Goal: Register for event/course: Sign up to attend an event or enroll in a course

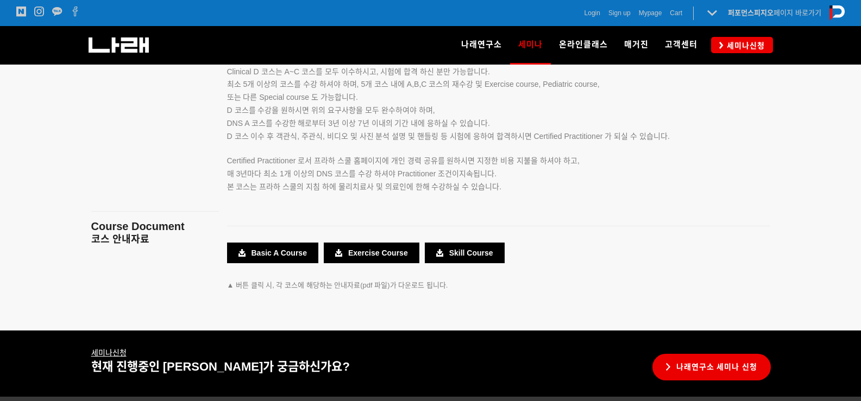
scroll to position [1956, 0]
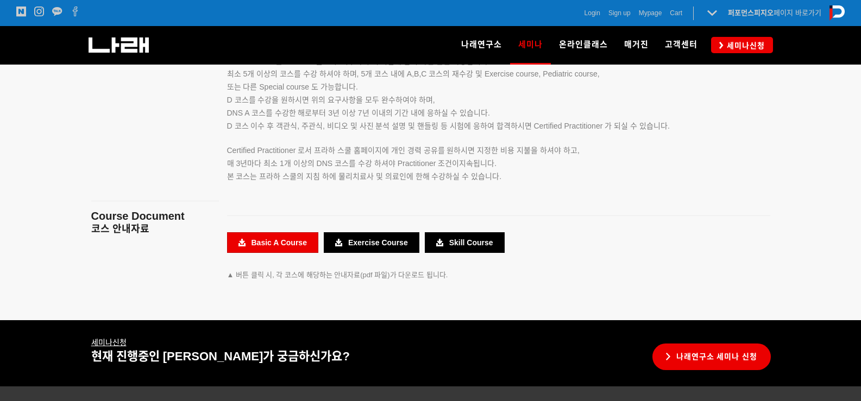
click at [292, 242] on link "Basic A Course" at bounding box center [272, 242] width 91 height 21
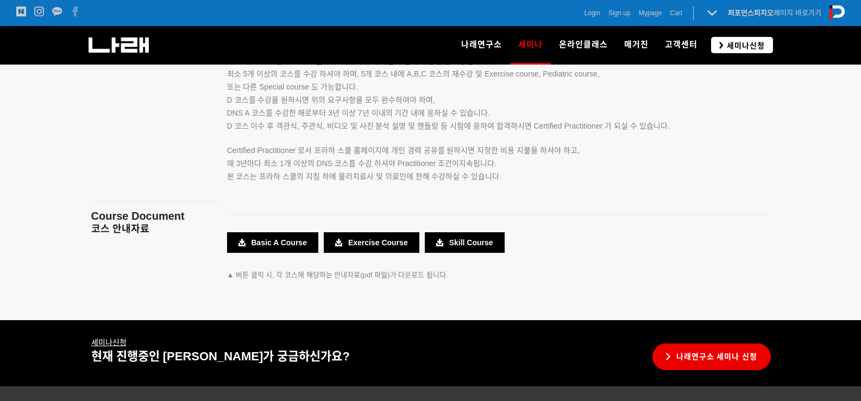
click at [747, 42] on span "세미나신청" at bounding box center [743, 45] width 41 height 11
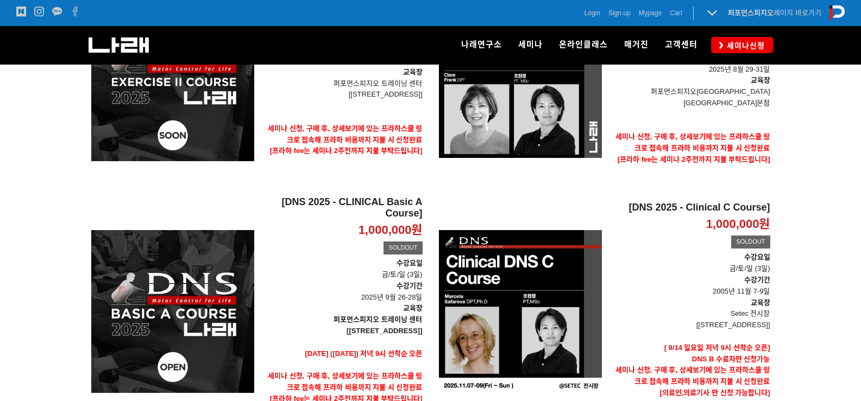
scroll to position [163, 0]
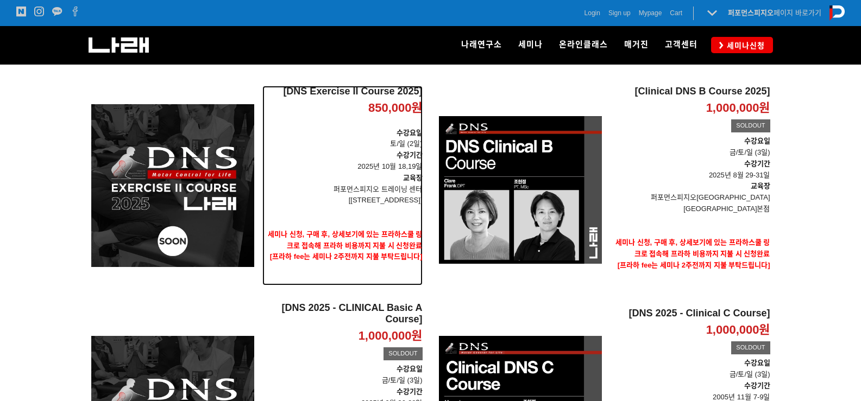
click at [360, 147] on p "수강요일 토/일 (2일)" at bounding box center [342, 139] width 160 height 23
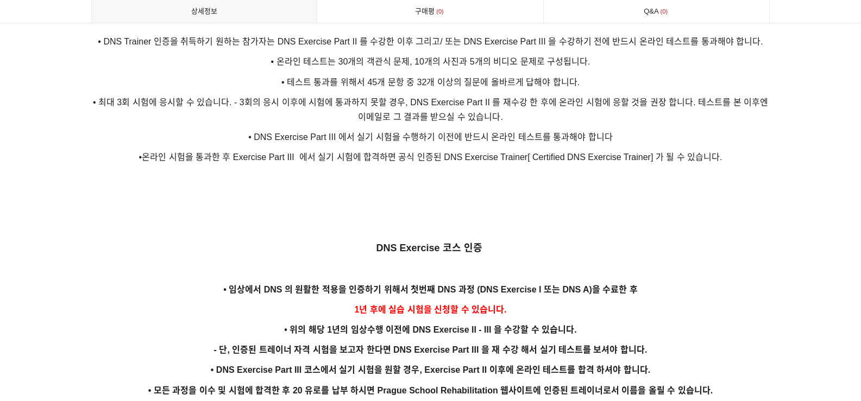
scroll to position [1955, 0]
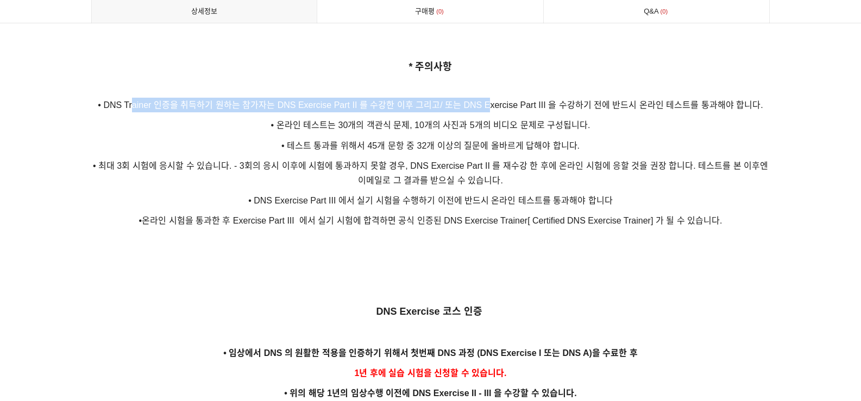
drag, startPoint x: 136, startPoint y: 86, endPoint x: 488, endPoint y: 91, distance: 352.0
click at [488, 100] on span "• DNS Trainer 인증을 취득하기 원하는 참가자는 DNS Exercise Part II 를 수강한 이후 그리고/ 또는 DNS Exerc…" at bounding box center [430, 104] width 665 height 9
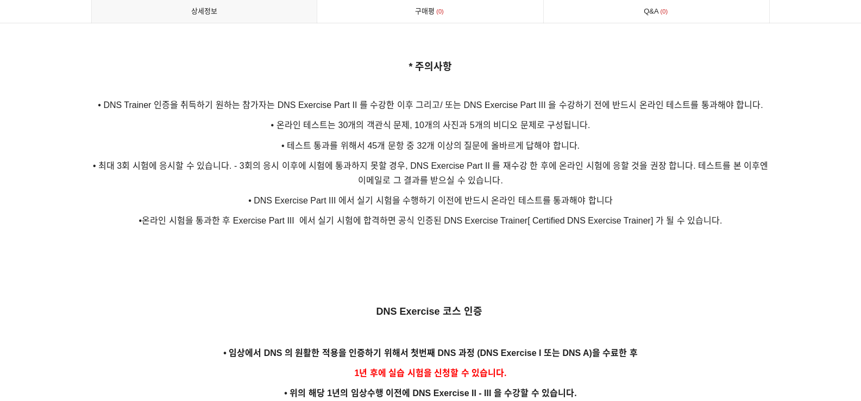
click at [480, 269] on p at bounding box center [430, 275] width 679 height 12
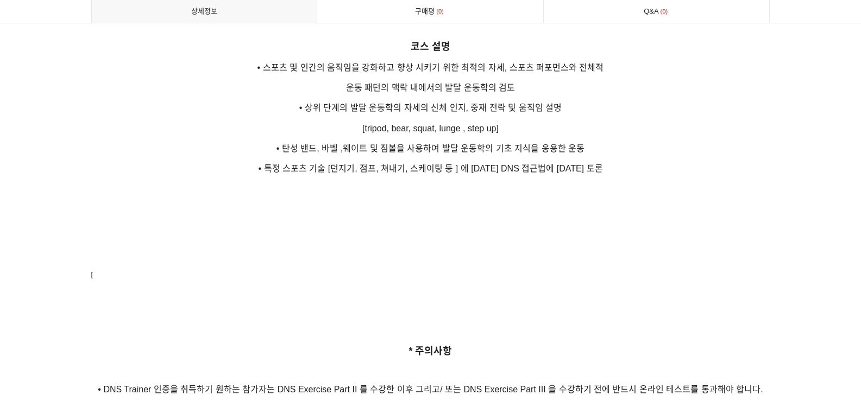
scroll to position [1629, 0]
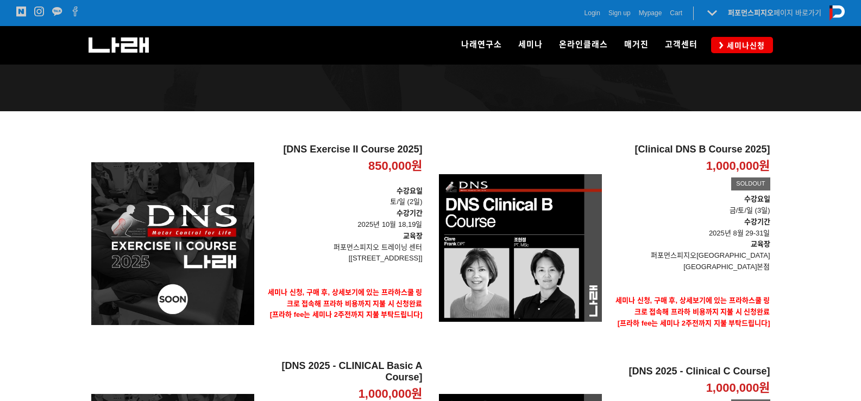
scroll to position [54, 0]
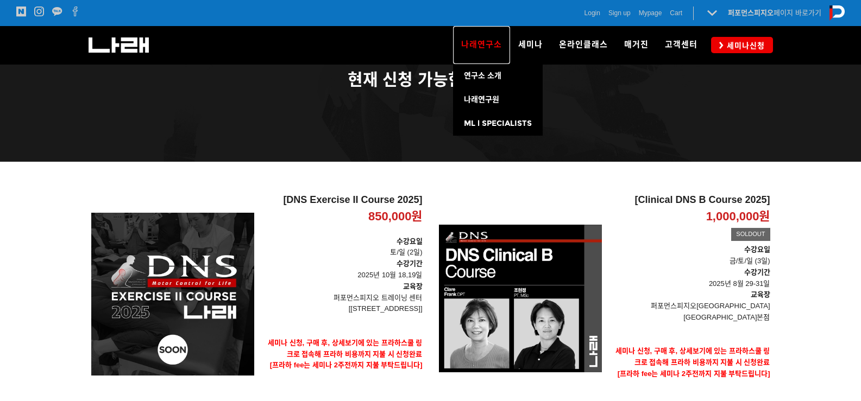
click at [496, 48] on span "나래연구소" at bounding box center [481, 45] width 41 height 10
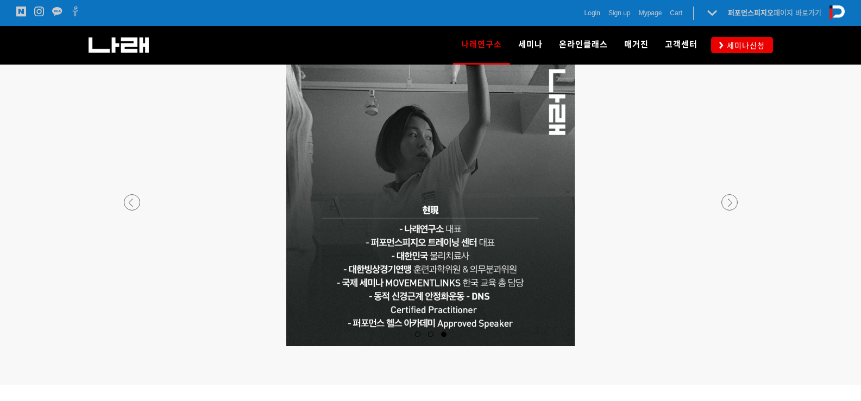
scroll to position [1086, 0]
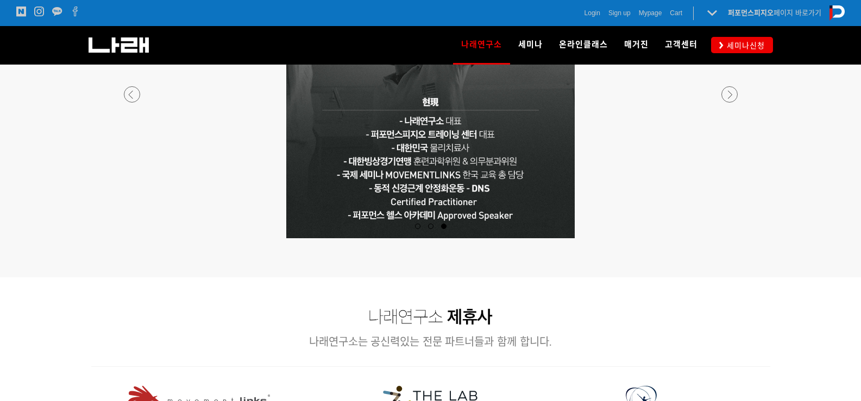
click at [144, 94] on p at bounding box center [430, 94] width 641 height 288
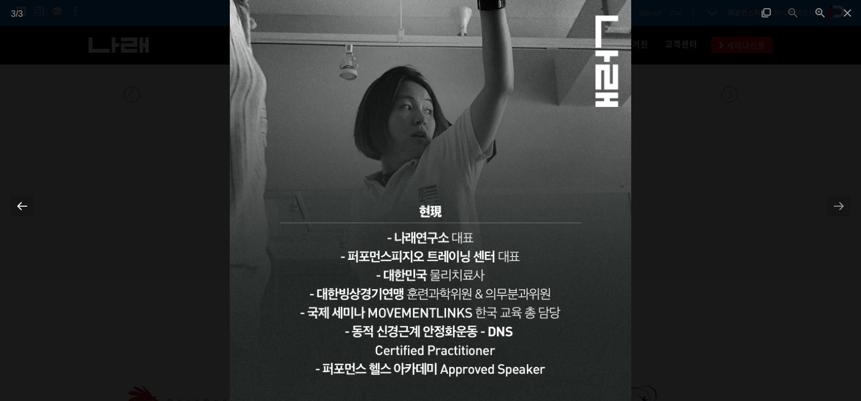
click at [20, 200] on div at bounding box center [22, 206] width 23 height 21
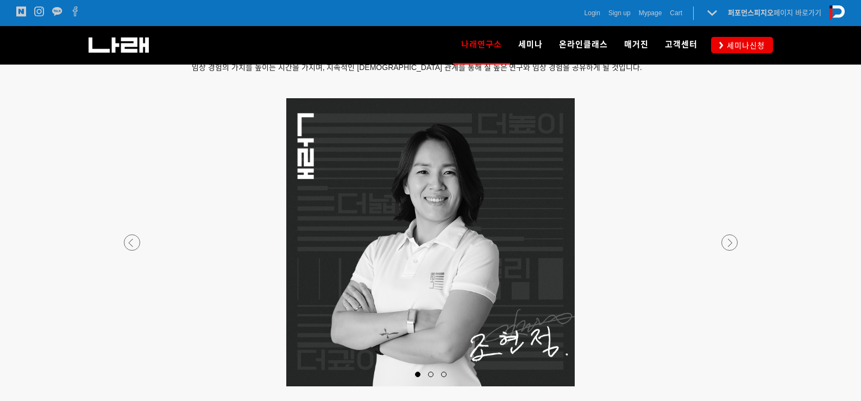
scroll to position [923, 0]
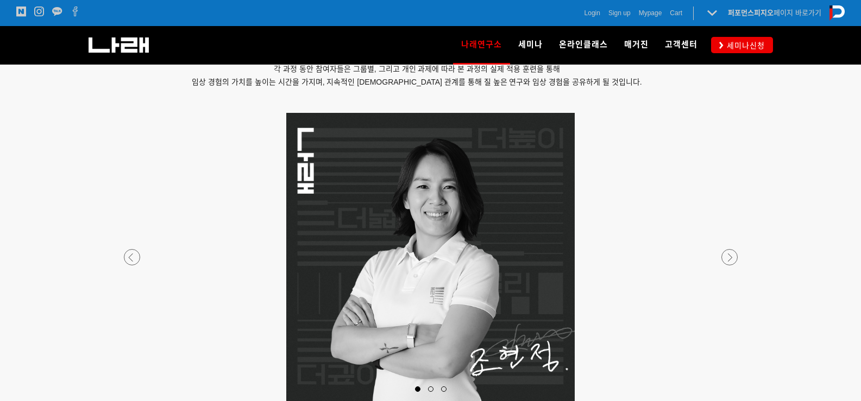
click at [136, 401] on div at bounding box center [430, 401] width 641 height 0
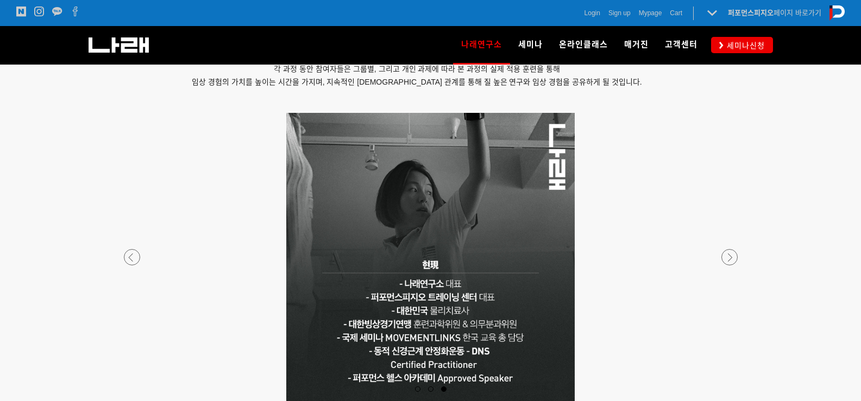
click at [137, 401] on div at bounding box center [430, 401] width 641 height 0
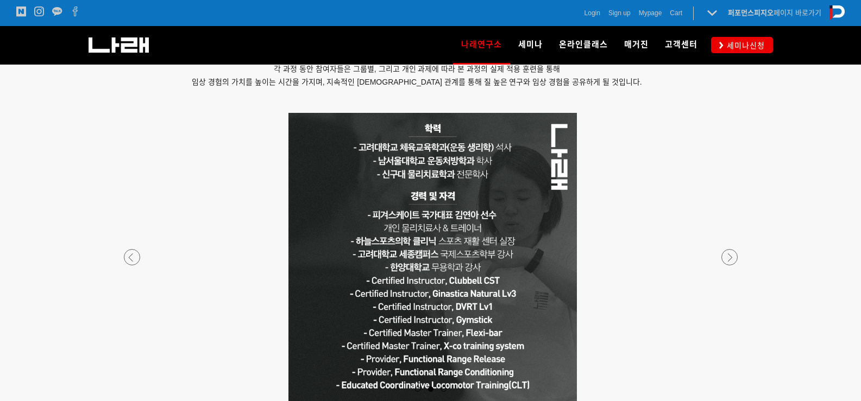
click at [567, 264] on p at bounding box center [432, 257] width 641 height 288
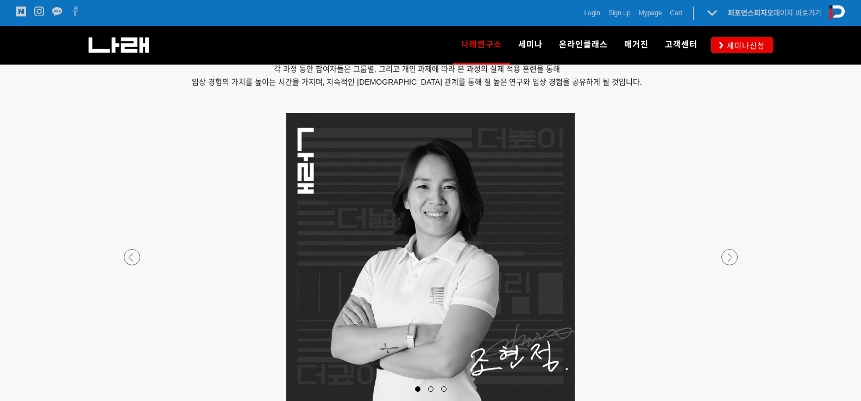
click at [730, 401] on div at bounding box center [430, 401] width 641 height 0
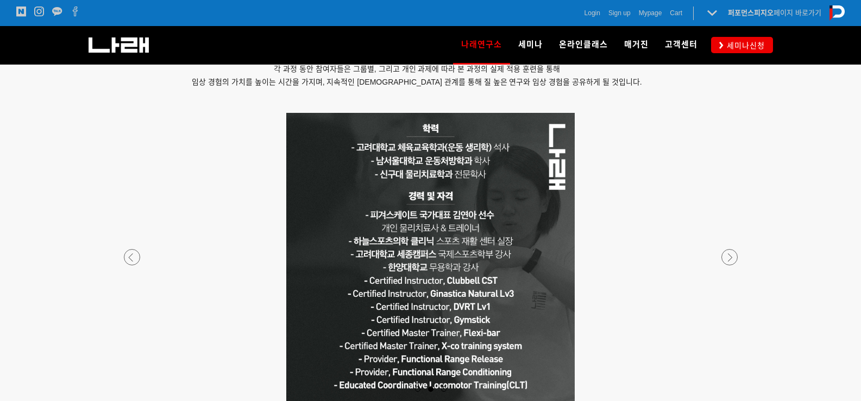
click at [730, 401] on div at bounding box center [430, 401] width 641 height 0
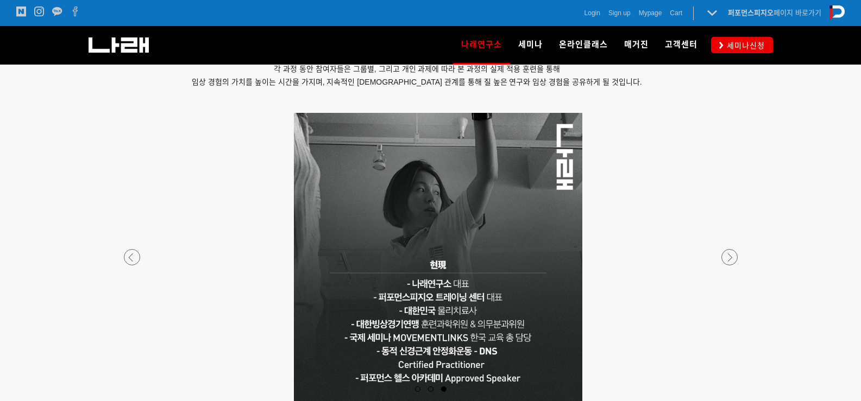
drag, startPoint x: 511, startPoint y: 300, endPoint x: 518, endPoint y: 294, distance: 9.7
click at [518, 294] on p at bounding box center [438, 257] width 641 height 288
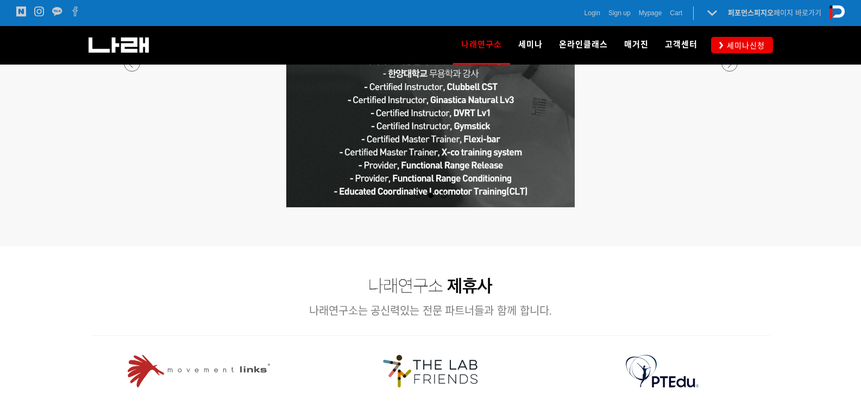
scroll to position [1141, 0]
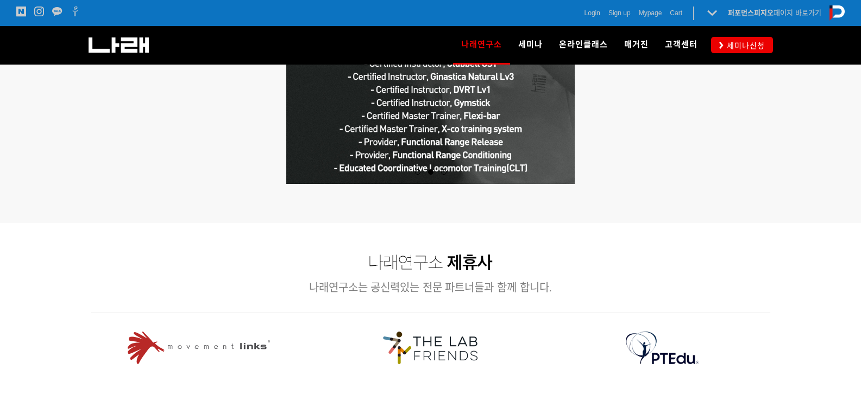
click at [683, 266] on p at bounding box center [430, 262] width 679 height 21
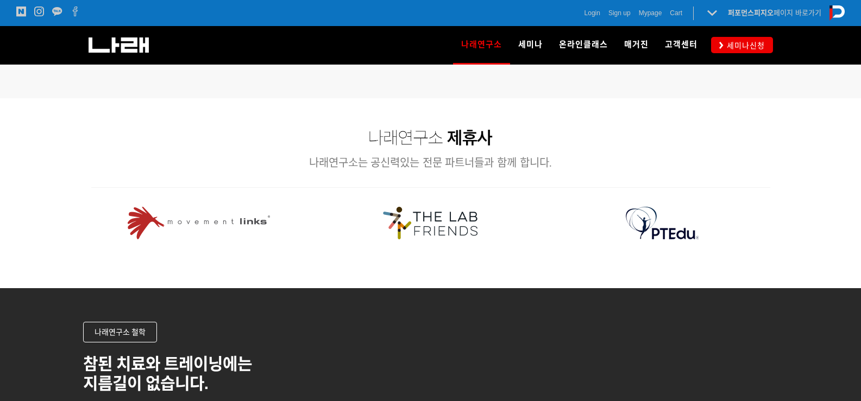
scroll to position [1304, 0]
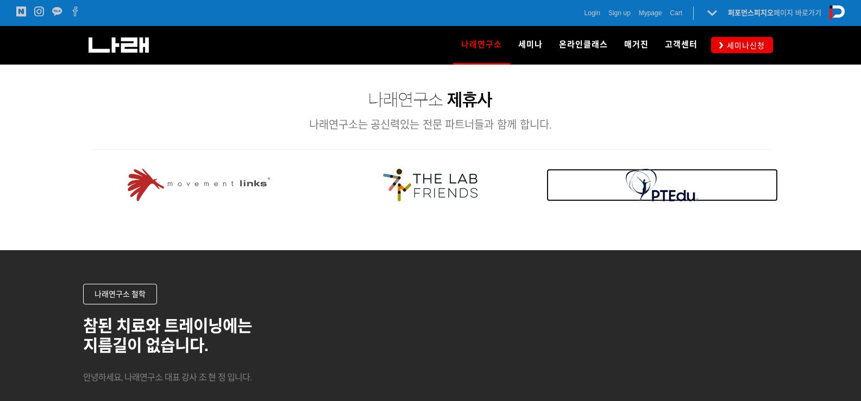
click at [688, 185] on img at bounding box center [662, 185] width 73 height 33
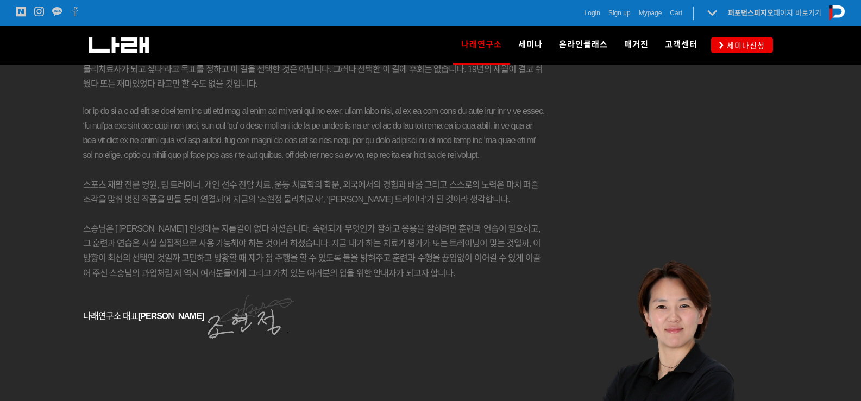
scroll to position [1847, 0]
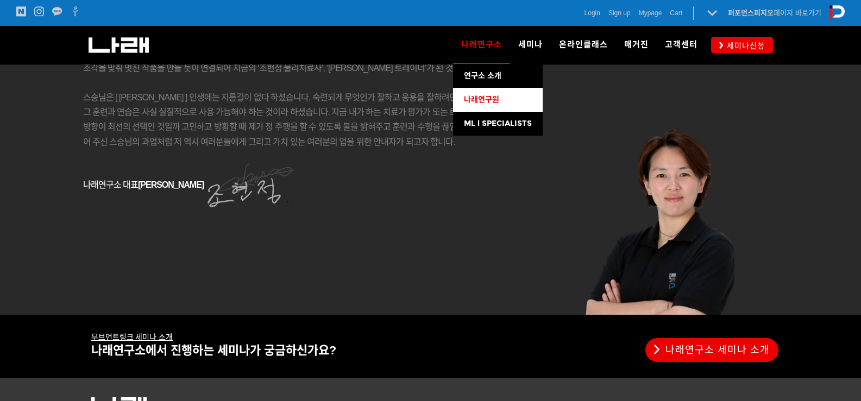
click at [488, 99] on span "나래연구원" at bounding box center [481, 99] width 35 height 9
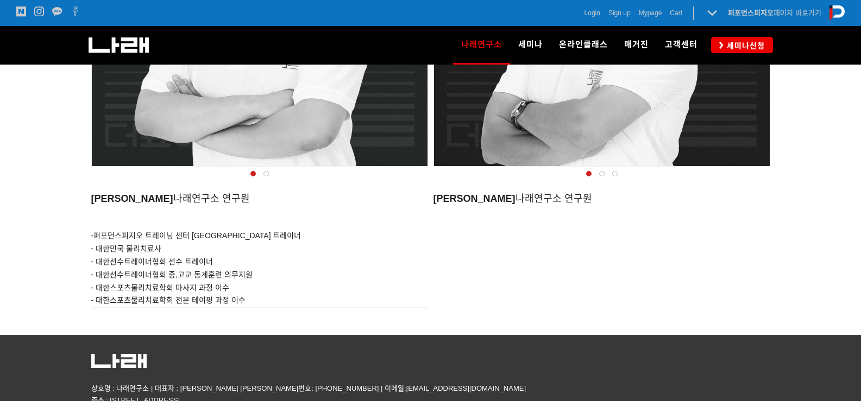
scroll to position [1141, 0]
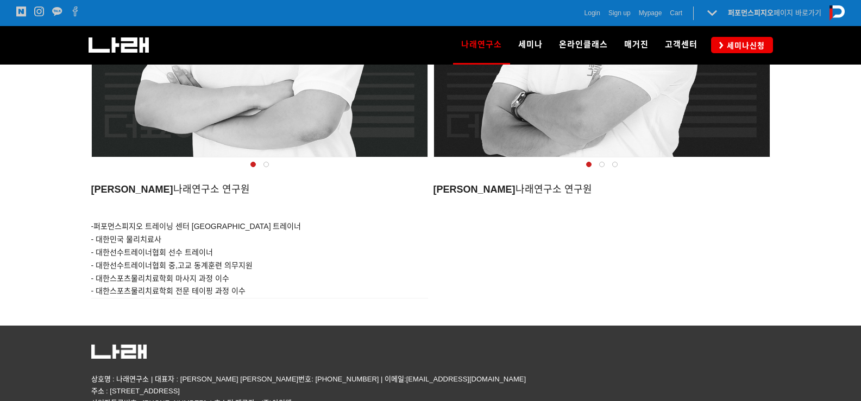
click at [599, 163] on span at bounding box center [601, 164] width 5 height 5
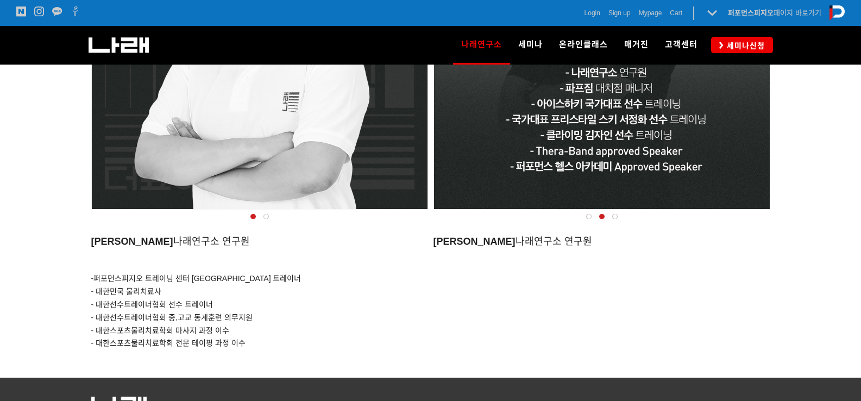
scroll to position [1032, 0]
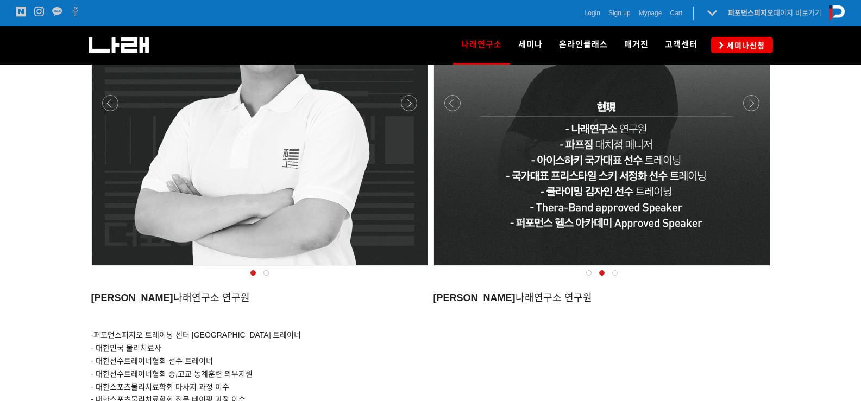
click at [612, 275] on div at bounding box center [614, 273] width 13 height 11
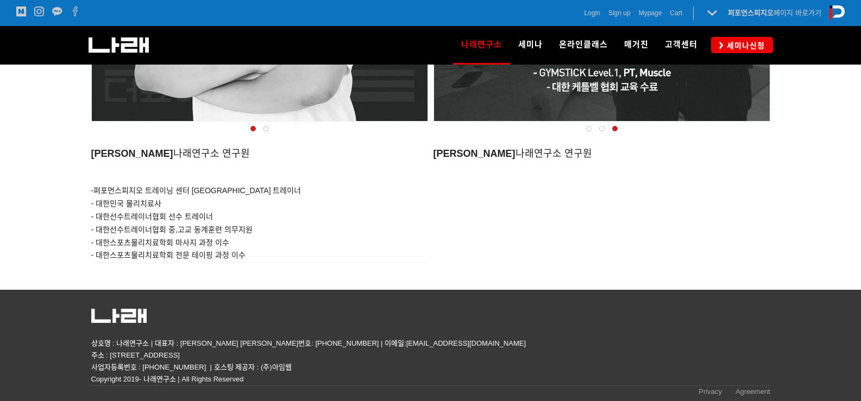
scroll to position [1178, 0]
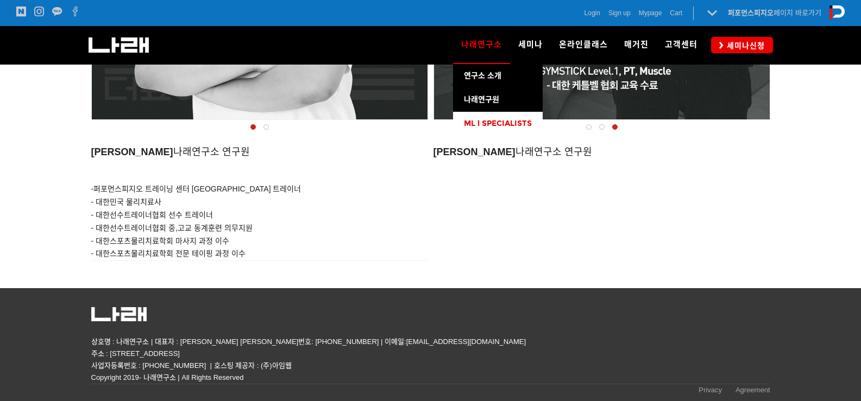
click at [481, 119] on span "ML l SPECIALISTS" at bounding box center [498, 123] width 68 height 9
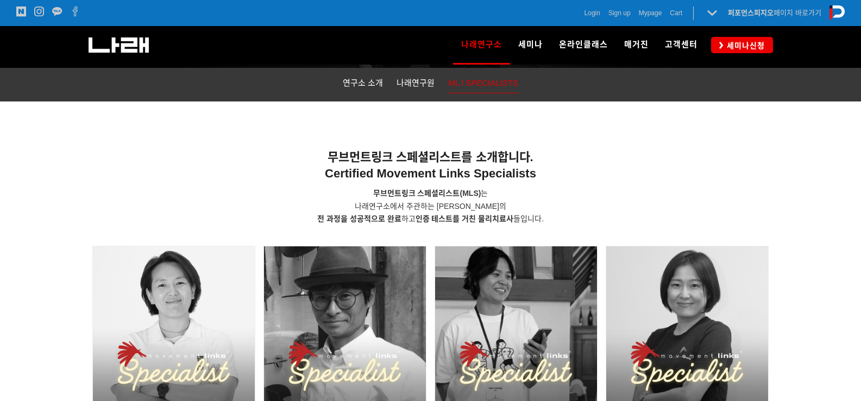
scroll to position [109, 0]
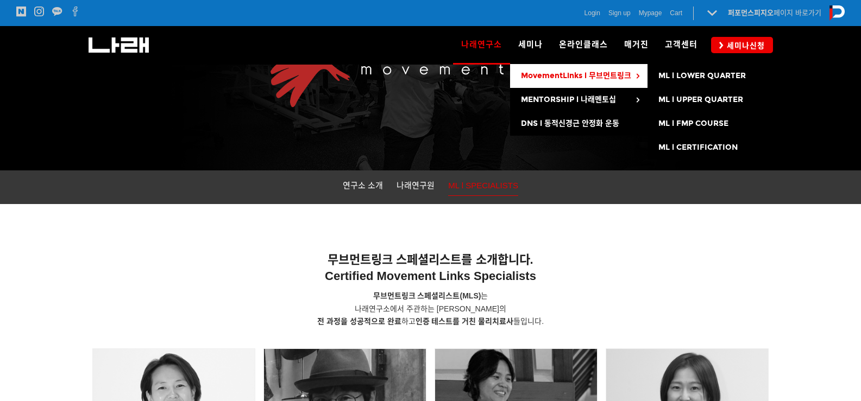
click at [544, 77] on span "MovementLinks l 무브먼트링크" at bounding box center [576, 75] width 110 height 9
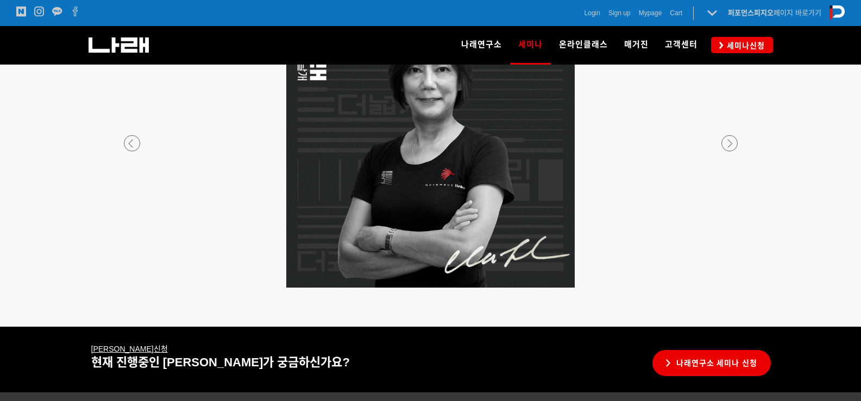
scroll to position [2118, 0]
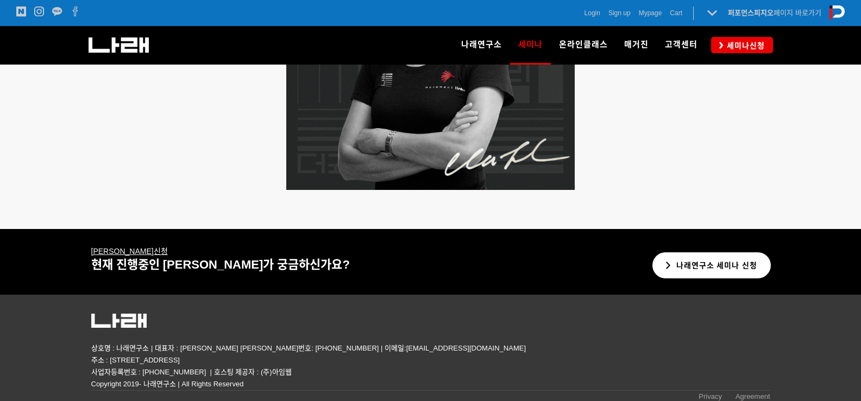
click at [720, 265] on link "나래연구소 세미나 신청" at bounding box center [711, 266] width 119 height 27
